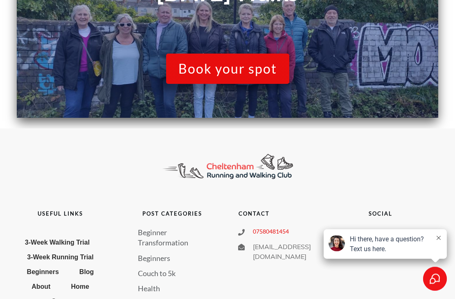
scroll to position [682, 0]
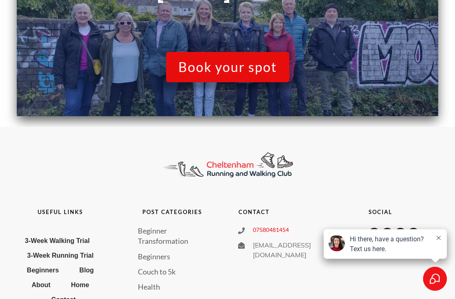
click at [407, 167] on div at bounding box center [228, 165] width 426 height 43
click at [233, 69] on span "Book your spot" at bounding box center [227, 68] width 99 height 16
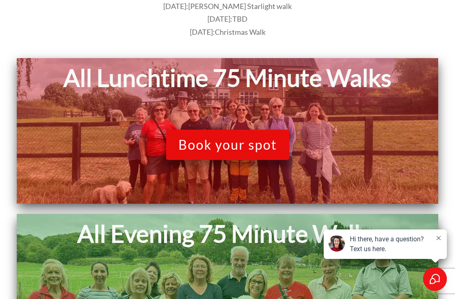
scroll to position [250, 0]
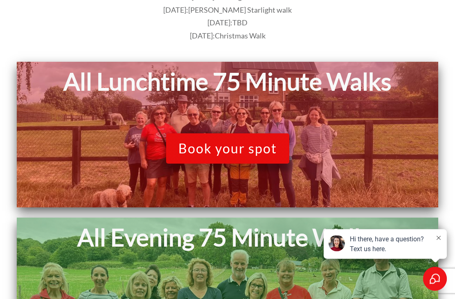
click at [252, 135] on link "Book your spot" at bounding box center [227, 149] width 123 height 30
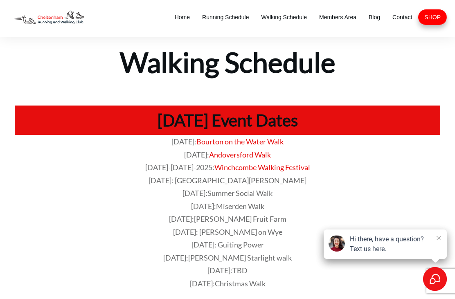
scroll to position [0, 0]
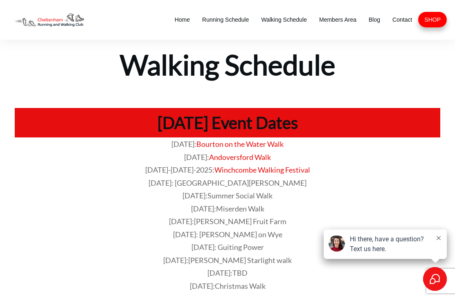
click at [259, 194] on span "Summer Social Walk" at bounding box center [240, 195] width 65 height 9
click at [341, 23] on span "Members Area" at bounding box center [337, 19] width 37 height 11
click at [183, 24] on span "Home" at bounding box center [182, 19] width 15 height 11
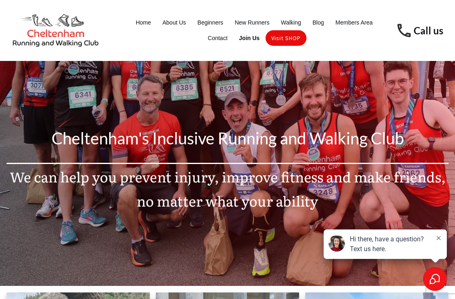
click at [250, 42] on span "Join Us" at bounding box center [249, 37] width 21 height 11
